Goal: Task Accomplishment & Management: Manage account settings

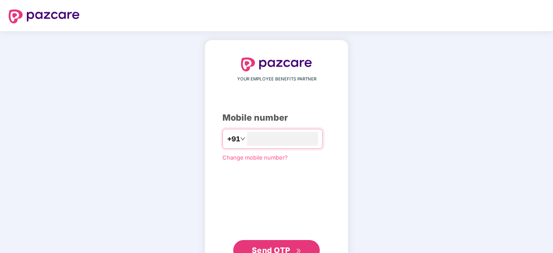
type input "**********"
click at [292, 243] on button "Send OTP" at bounding box center [276, 250] width 87 height 21
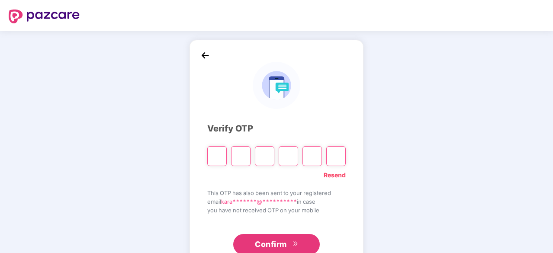
paste input "*"
type input "*"
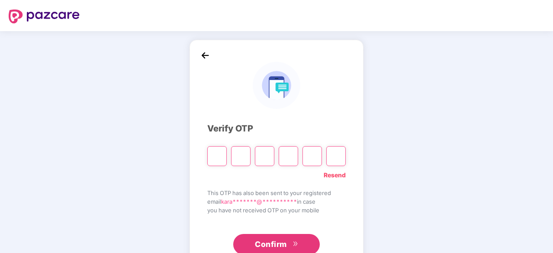
type input "*"
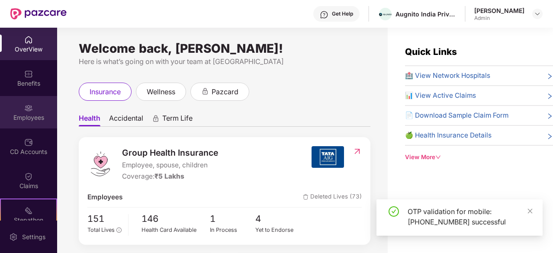
click at [34, 109] on div "Employees" at bounding box center [28, 112] width 57 height 32
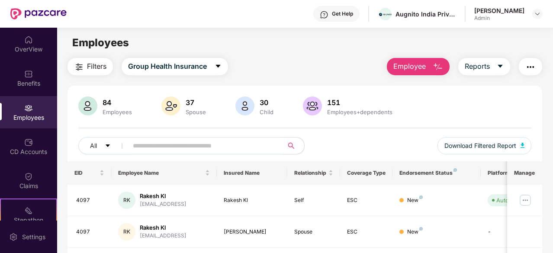
scroll to position [87, 0]
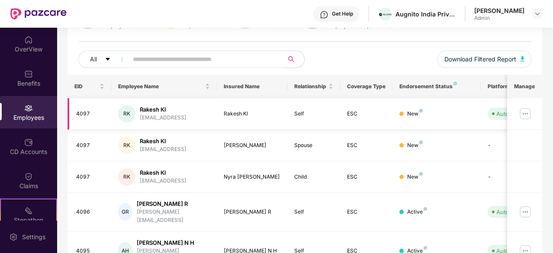
click at [529, 113] on img at bounding box center [526, 114] width 14 height 14
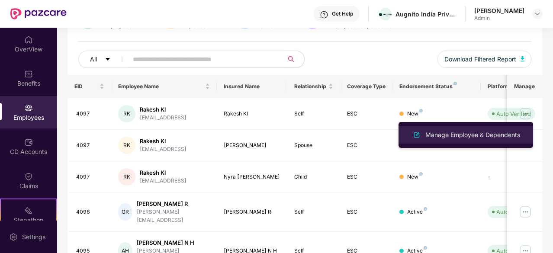
click at [478, 136] on div "Manage Employee & Dependents" at bounding box center [473, 135] width 98 height 10
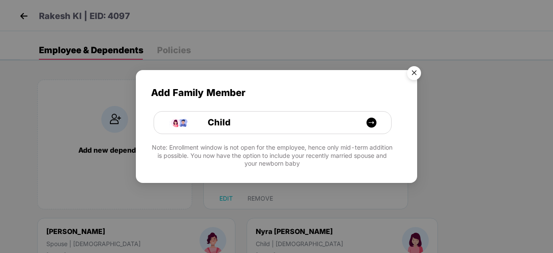
click at [416, 73] on img "Close" at bounding box center [414, 74] width 24 height 24
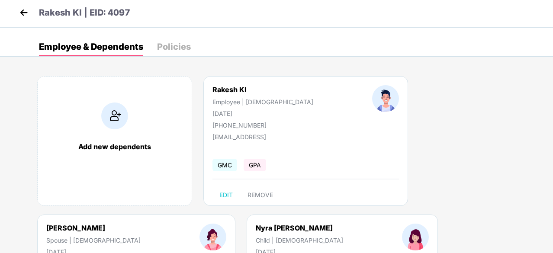
scroll to position [0, 0]
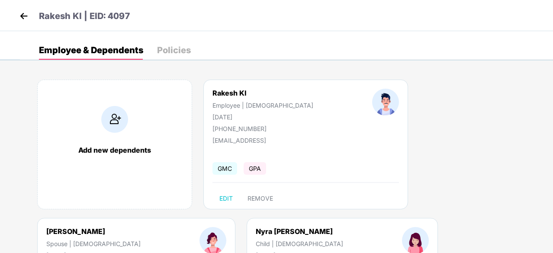
click at [186, 52] on div "Policies" at bounding box center [174, 50] width 34 height 9
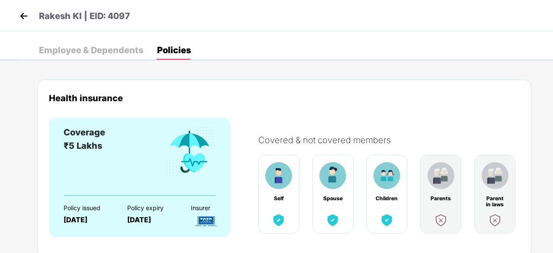
click at [128, 54] on div "Employee & Dependents" at bounding box center [91, 50] width 104 height 9
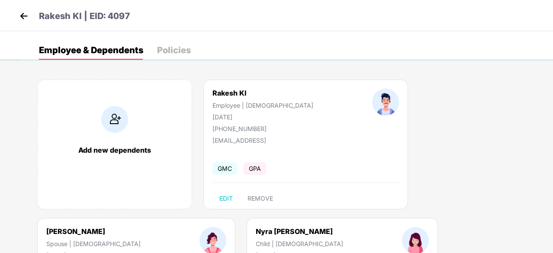
click at [23, 13] on img at bounding box center [23, 16] width 13 height 13
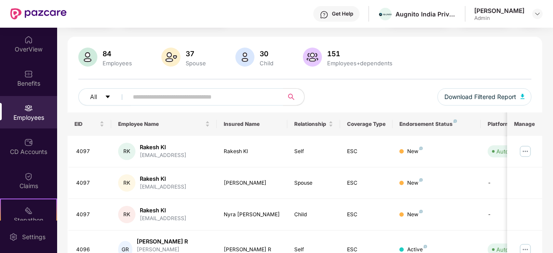
scroll to position [87, 0]
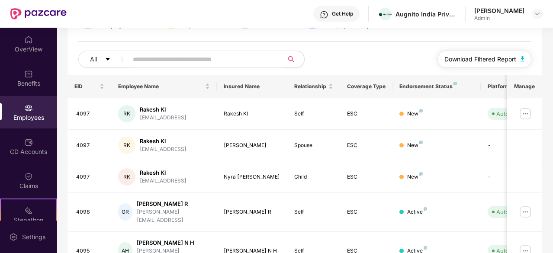
click at [494, 64] on button "Download Filtered Report" at bounding box center [485, 59] width 94 height 17
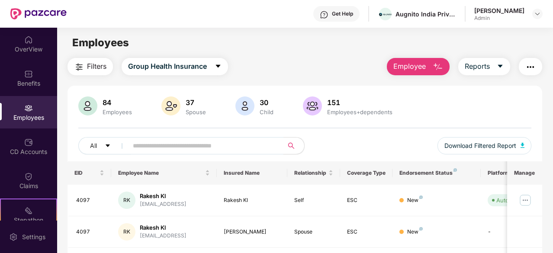
click at [184, 143] on input "text" at bounding box center [202, 145] width 139 height 13
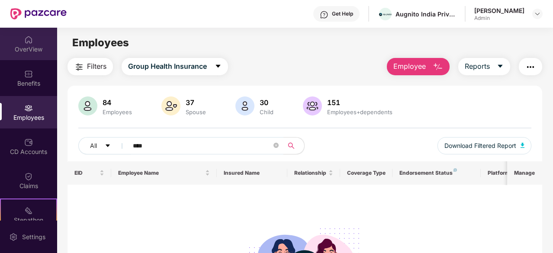
type input "****"
click at [24, 47] on div "OverView" at bounding box center [28, 49] width 57 height 9
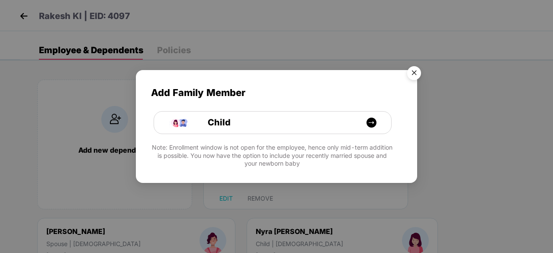
click at [413, 69] on img "Close" at bounding box center [414, 74] width 24 height 24
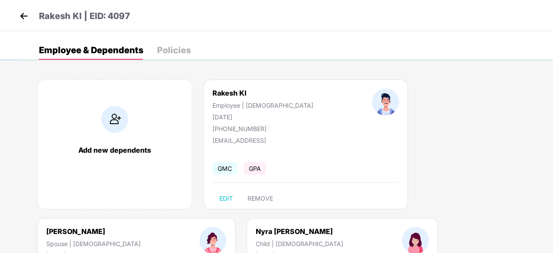
click at [18, 8] on div "Rakesh Kl | EID: 4097" at bounding box center [276, 15] width 553 height 31
click at [18, 13] on img at bounding box center [23, 16] width 13 height 13
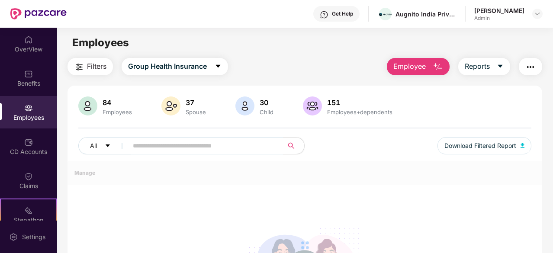
click at [29, 46] on div "OverView" at bounding box center [28, 49] width 57 height 9
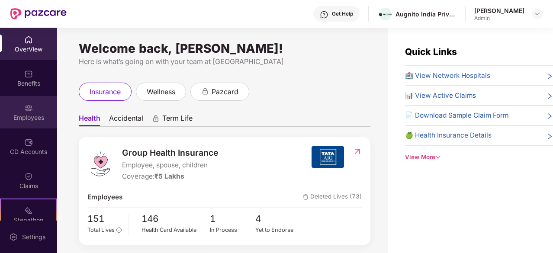
click at [37, 115] on div "Employees" at bounding box center [28, 117] width 57 height 9
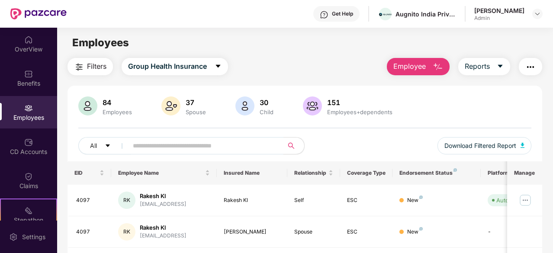
click at [174, 142] on input "text" at bounding box center [202, 145] width 139 height 13
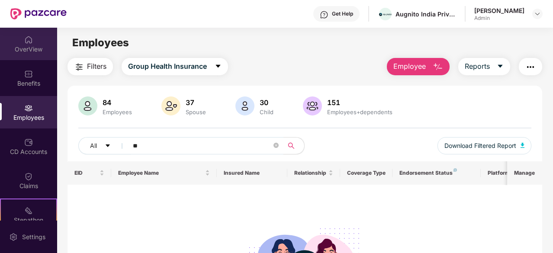
type input "*"
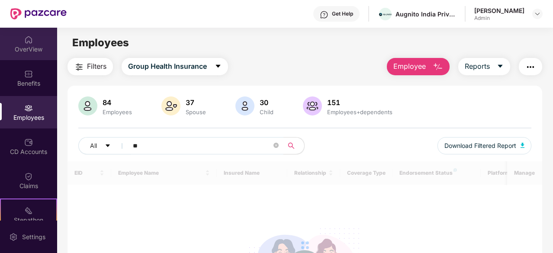
type input "***"
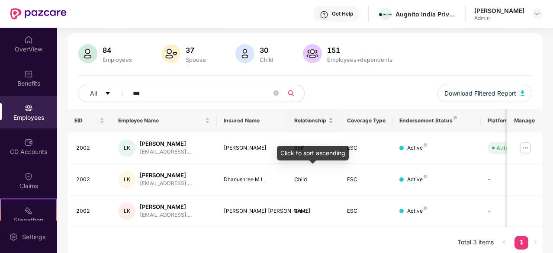
scroll to position [56, 0]
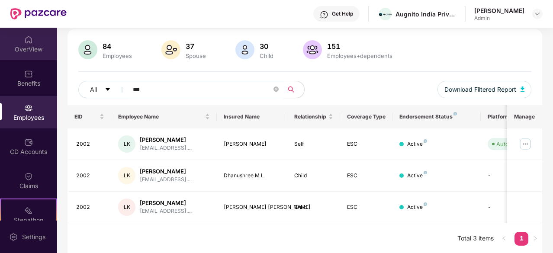
click at [24, 50] on div "OverView" at bounding box center [28, 49] width 57 height 9
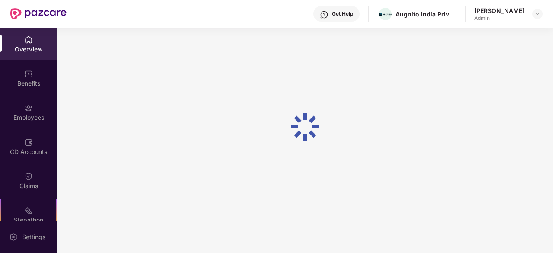
scroll to position [28, 0]
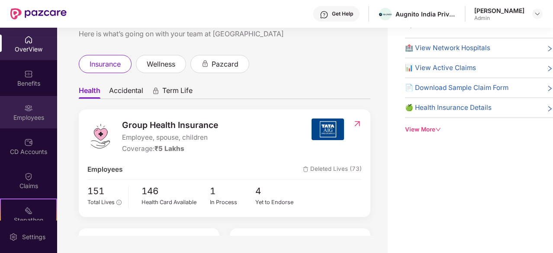
click at [40, 116] on div "Employees" at bounding box center [28, 117] width 57 height 9
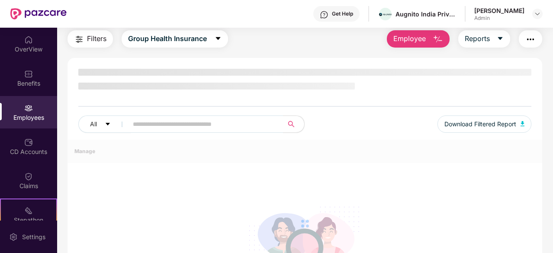
scroll to position [56, 0]
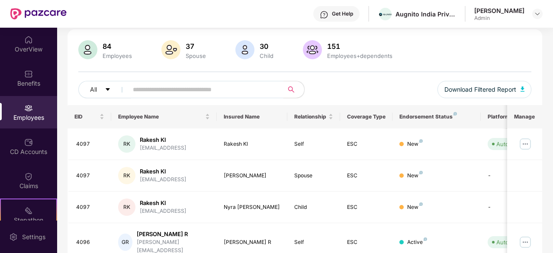
click at [208, 95] on input "text" at bounding box center [202, 89] width 139 height 13
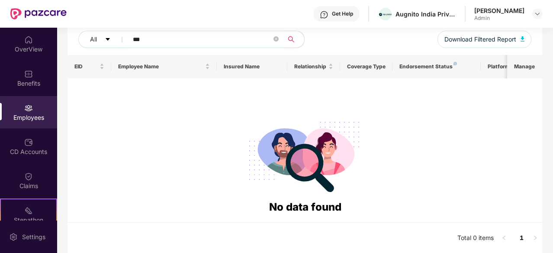
scroll to position [20, 0]
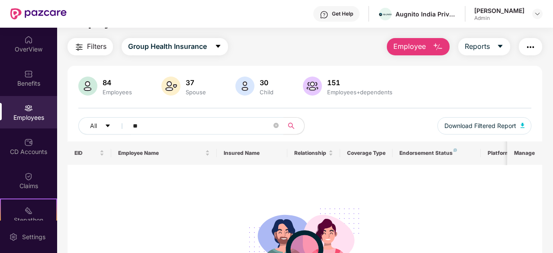
type input "*"
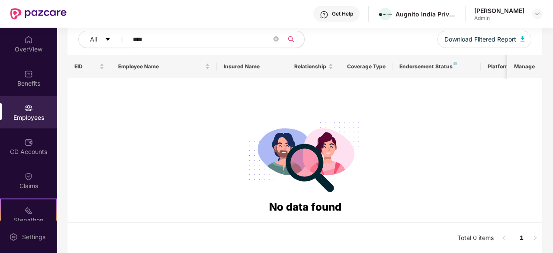
scroll to position [0, 0]
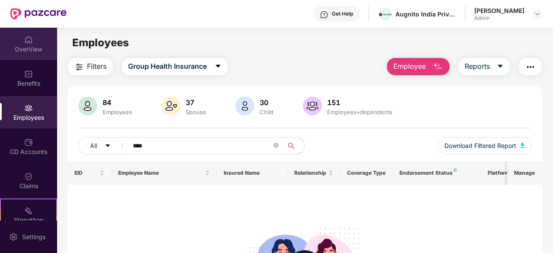
type input "****"
click at [37, 56] on div "OverView" at bounding box center [28, 44] width 57 height 32
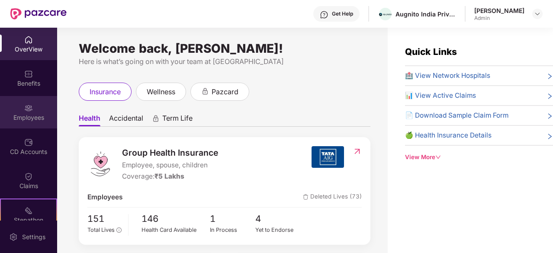
click at [36, 109] on div "Employees" at bounding box center [28, 112] width 57 height 32
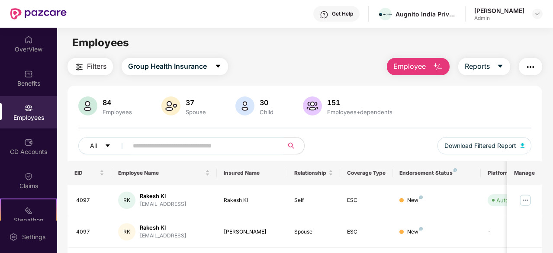
click at [192, 147] on input "text" at bounding box center [202, 145] width 139 height 13
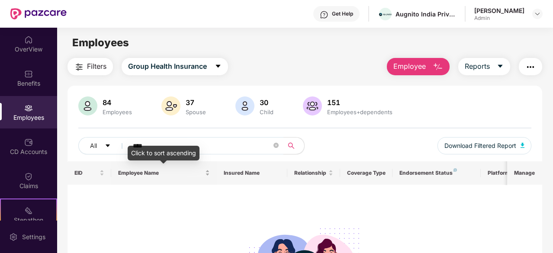
scroll to position [87, 0]
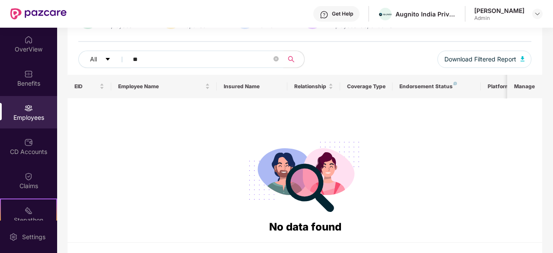
type input "*"
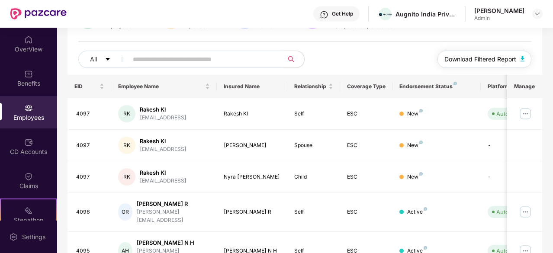
click at [462, 55] on span "Download Filtered Report" at bounding box center [481, 60] width 72 height 10
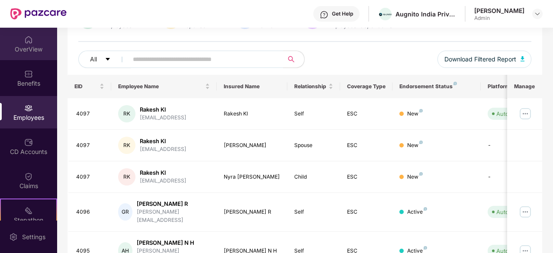
click at [26, 38] on img at bounding box center [28, 40] width 9 height 9
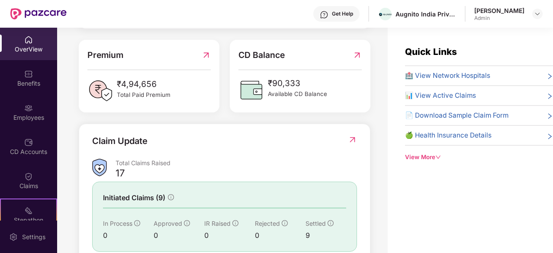
scroll to position [0, 0]
